Goal: Task Accomplishment & Management: Complete application form

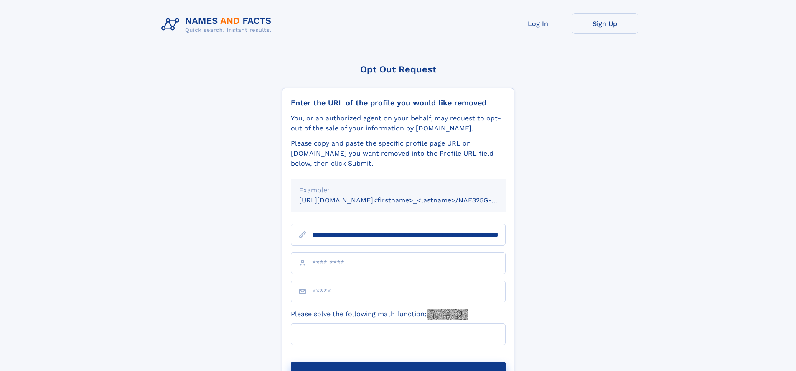
scroll to position [0, 90]
type input "**********"
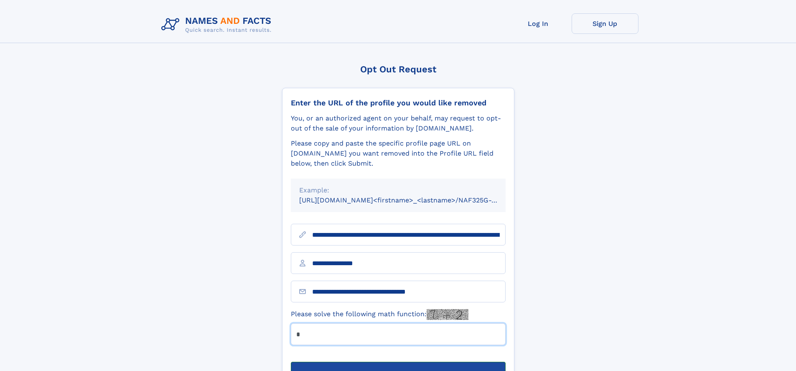
type input "*"
click at [398, 361] on button "Submit Opt Out Request" at bounding box center [398, 374] width 215 height 27
